Goal: Transaction & Acquisition: Purchase product/service

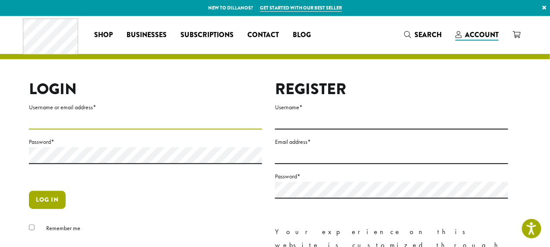
type input "**********"
click at [45, 202] on button "Log in" at bounding box center [47, 200] width 37 height 18
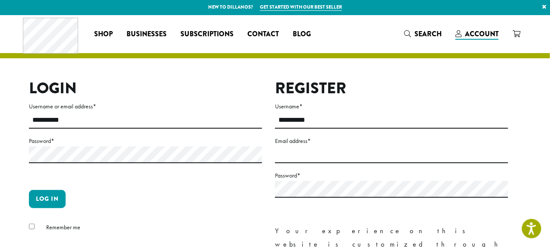
scroll to position [1, 0]
click at [50, 197] on button "Log in" at bounding box center [47, 199] width 37 height 18
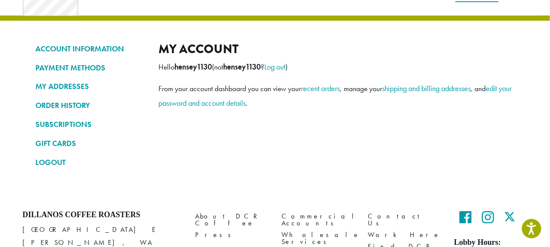
scroll to position [40, 0]
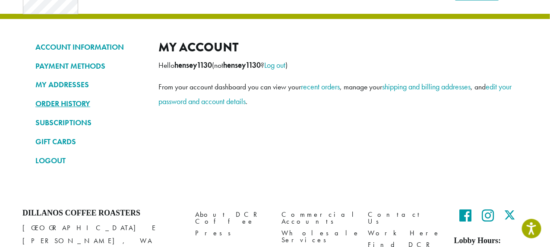
click at [71, 103] on link "ORDER HISTORY" at bounding box center [90, 103] width 110 height 15
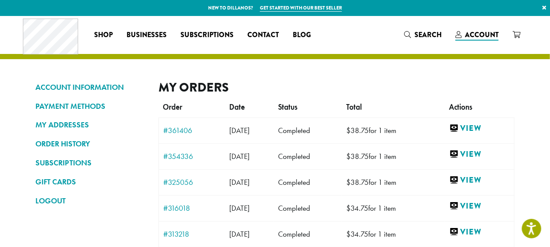
scroll to position [1, 0]
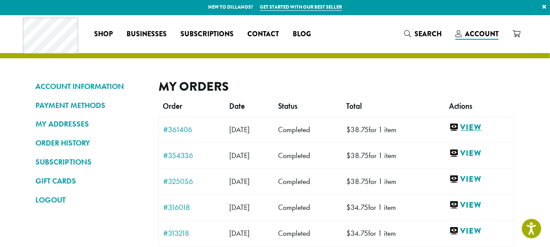
click at [484, 128] on link "View" at bounding box center [480, 127] width 60 height 11
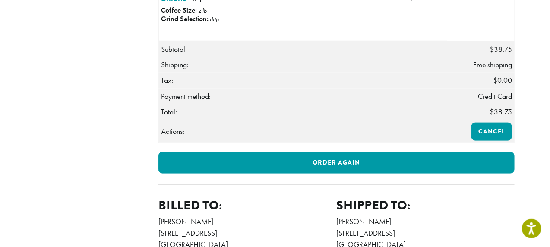
scroll to position [276, 0]
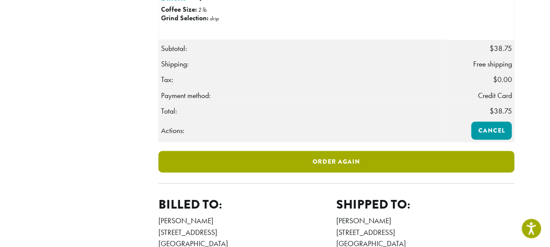
click at [345, 173] on link "Order again" at bounding box center [337, 162] width 356 height 22
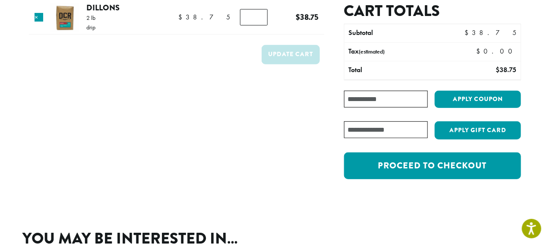
scroll to position [24, 0]
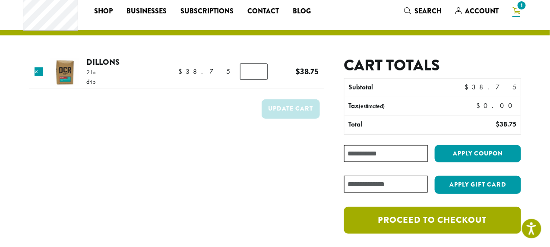
click at [430, 220] on link "Proceed to checkout" at bounding box center [432, 220] width 177 height 27
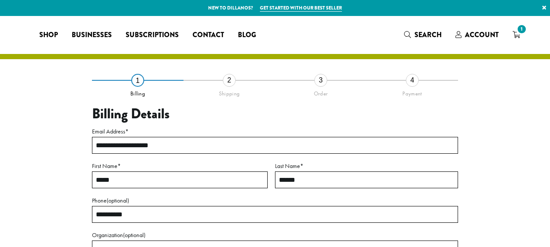
select select "**"
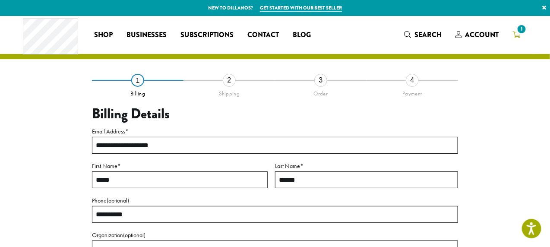
click at [523, 28] on span "1" at bounding box center [522, 29] width 12 height 12
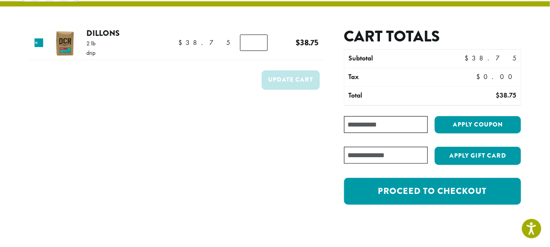
scroll to position [54, 0]
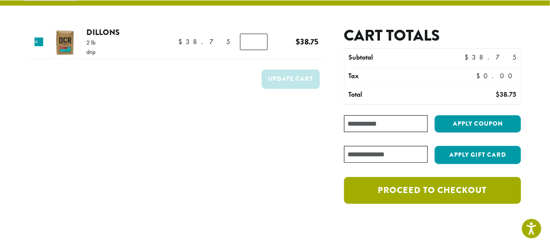
click at [417, 190] on link "Proceed to checkout" at bounding box center [432, 190] width 177 height 27
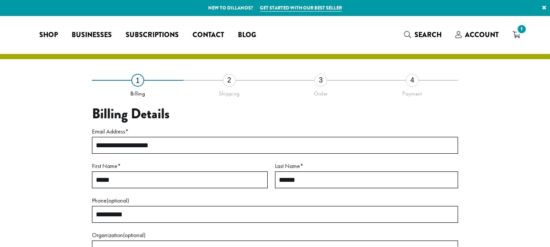
select select "**"
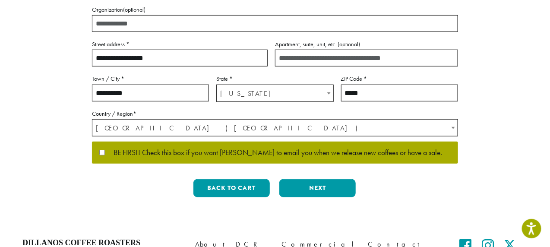
scroll to position [226, 0]
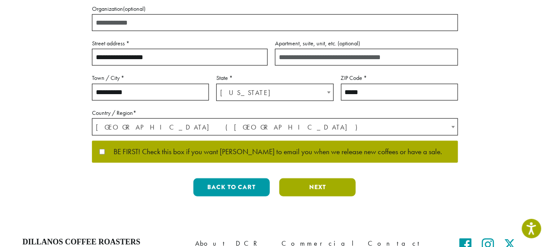
click at [316, 184] on button "Next" at bounding box center [318, 187] width 76 height 18
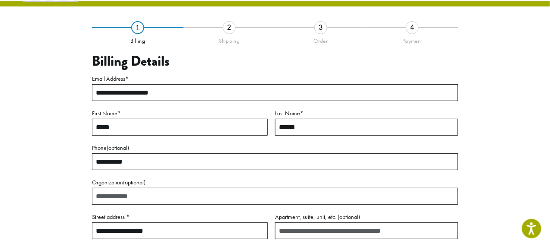
scroll to position [49, 0]
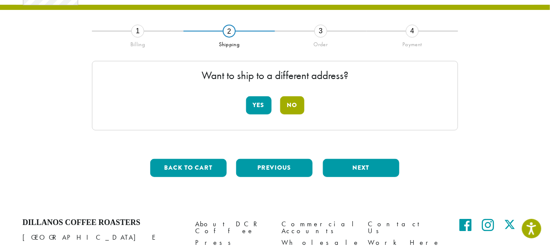
click at [294, 108] on button "No" at bounding box center [292, 105] width 24 height 18
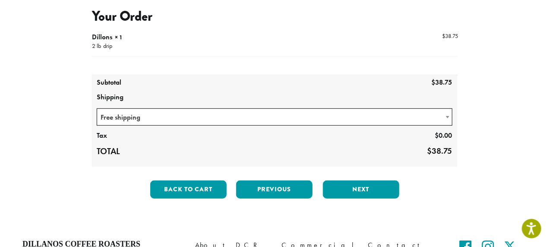
scroll to position [99, 0]
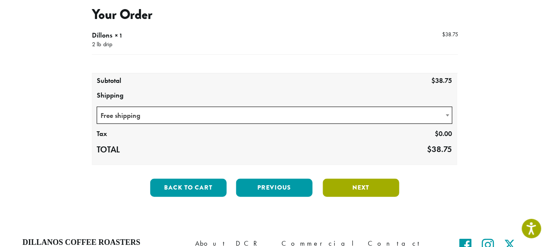
click at [359, 187] on button "Next" at bounding box center [361, 188] width 76 height 18
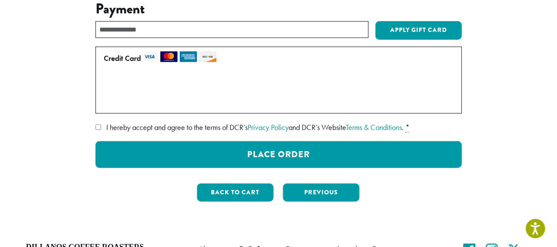
scroll to position [105, 0]
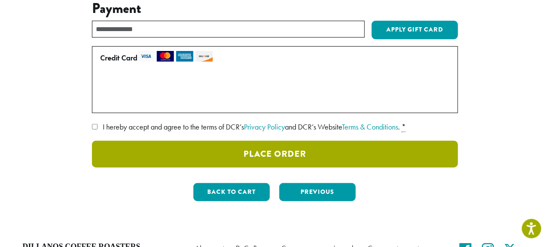
click at [275, 158] on button "Place Order" at bounding box center [275, 154] width 366 height 27
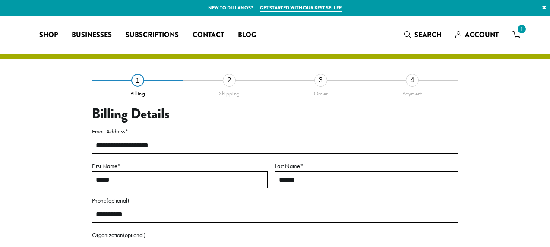
select select "**"
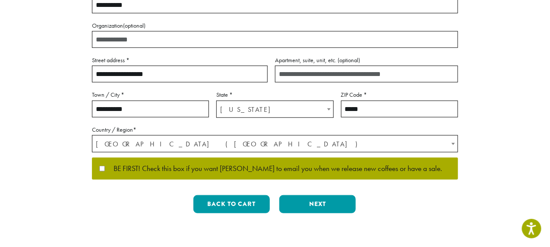
scroll to position [210, 0]
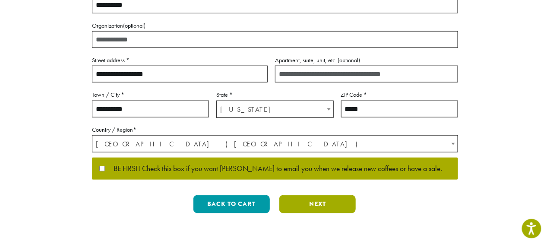
click at [317, 202] on button "Next" at bounding box center [318, 204] width 76 height 18
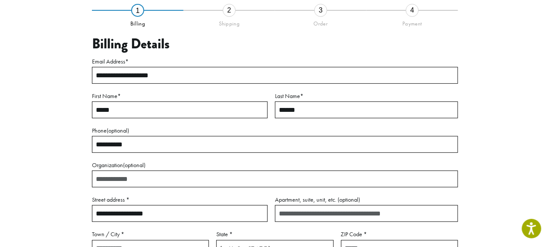
scroll to position [49, 0]
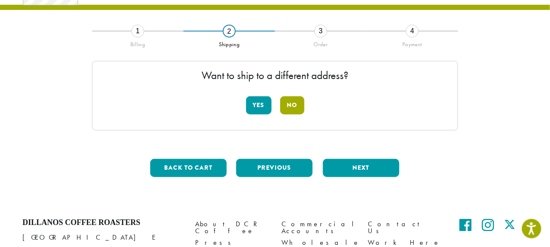
click at [291, 100] on button "No" at bounding box center [292, 105] width 24 height 18
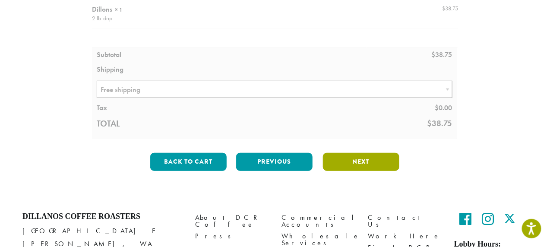
scroll to position [126, 0]
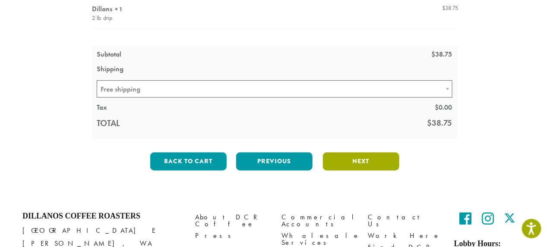
click at [348, 163] on button "Next" at bounding box center [361, 161] width 76 height 18
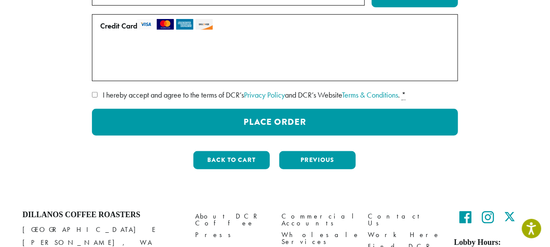
scroll to position [138, 0]
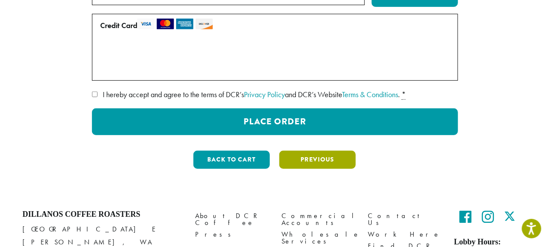
click at [322, 159] on button "Previous" at bounding box center [318, 160] width 76 height 18
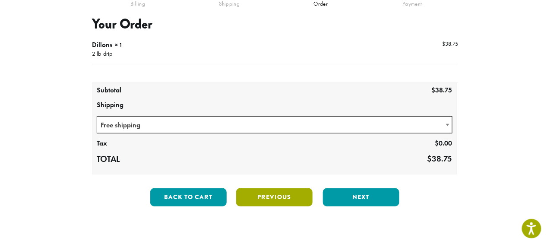
scroll to position [105, 0]
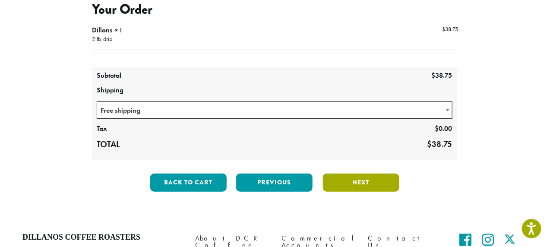
click at [358, 180] on button "Next" at bounding box center [361, 183] width 76 height 18
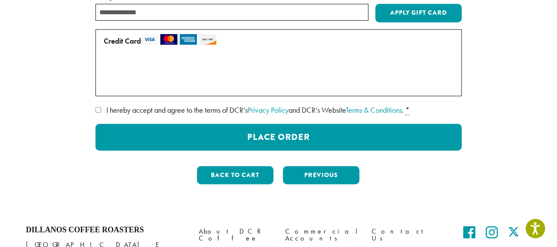
scroll to position [123, 0]
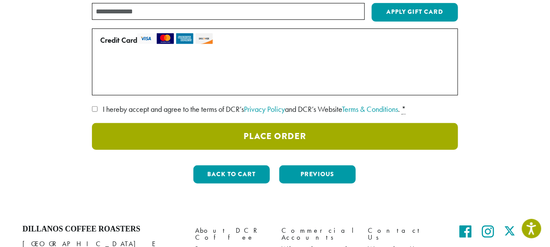
click at [318, 141] on button "Place Order" at bounding box center [275, 136] width 366 height 27
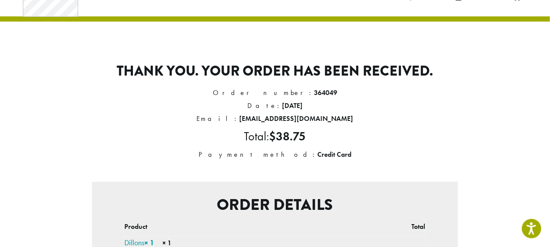
scroll to position [37, 0]
